Goal: Navigation & Orientation: Find specific page/section

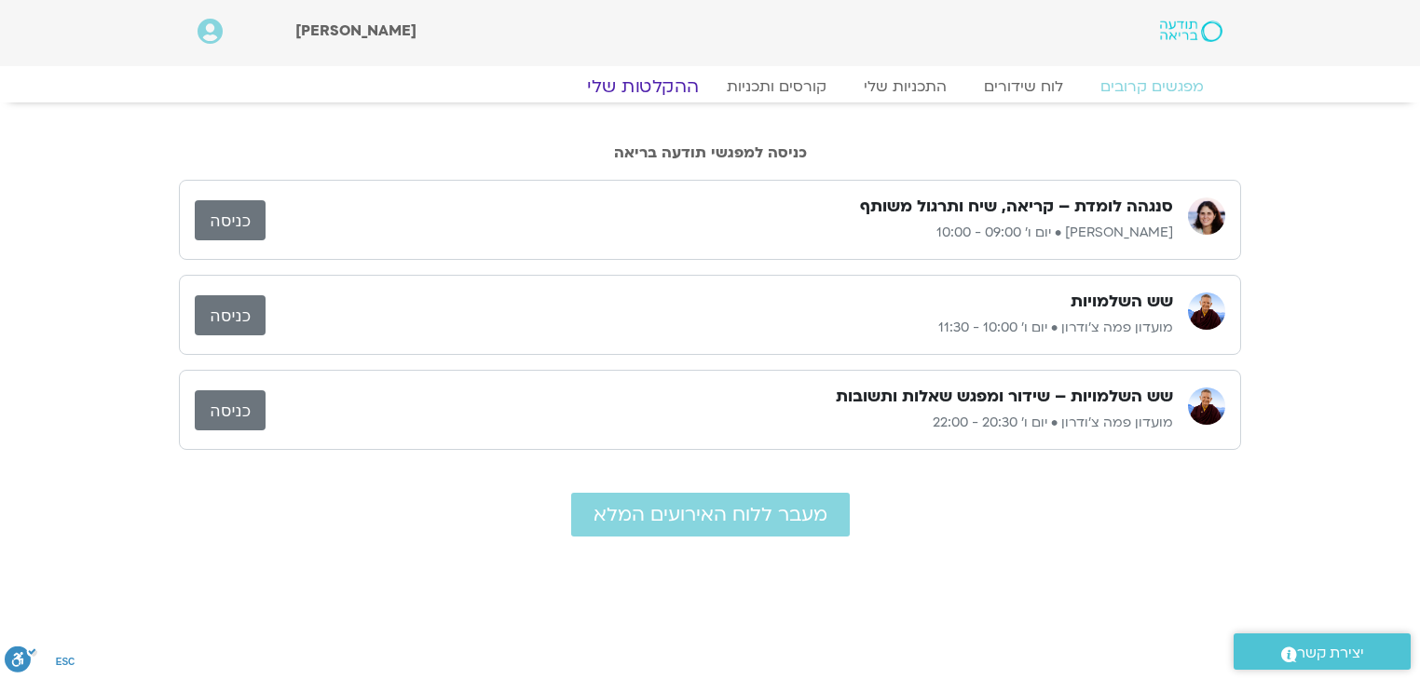
click at [671, 82] on link "ההקלטות שלי" at bounding box center [642, 86] width 156 height 22
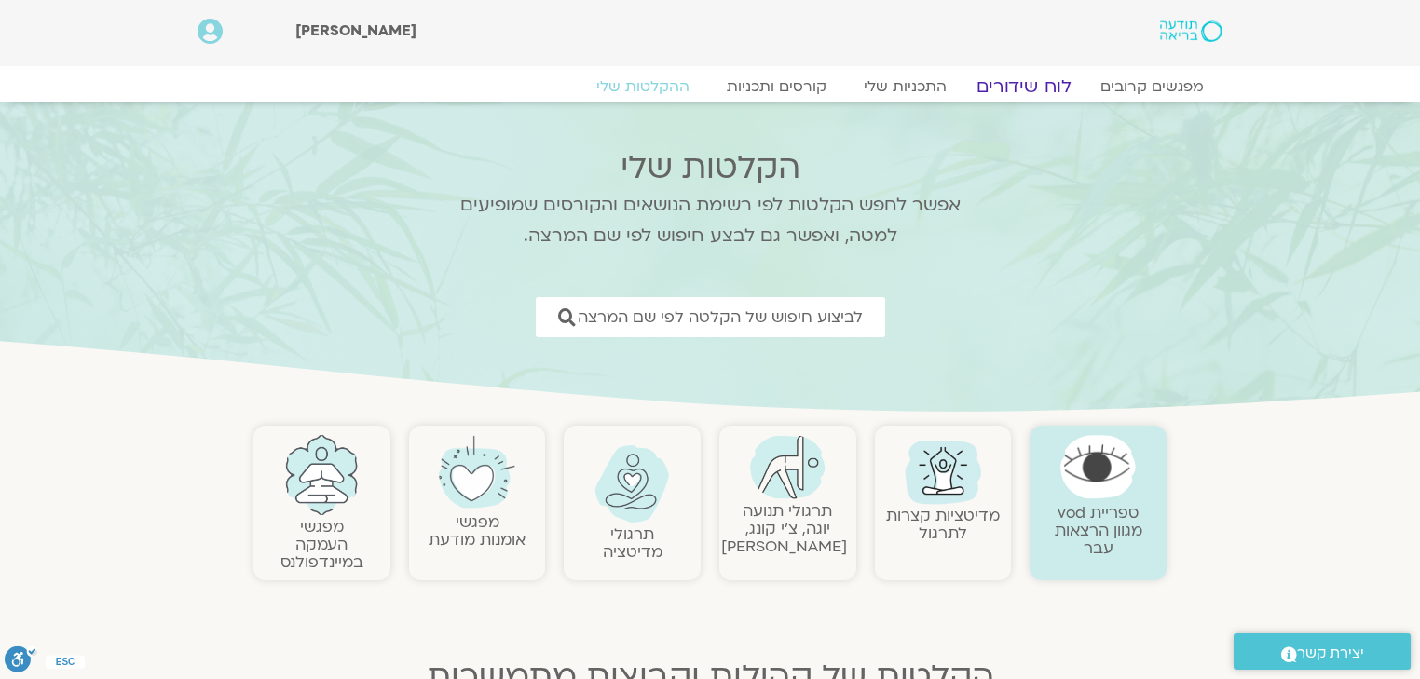
click at [1040, 84] on link "לוח שידורים" at bounding box center [1024, 86] width 140 height 22
